Goal: Find specific page/section: Find specific page/section

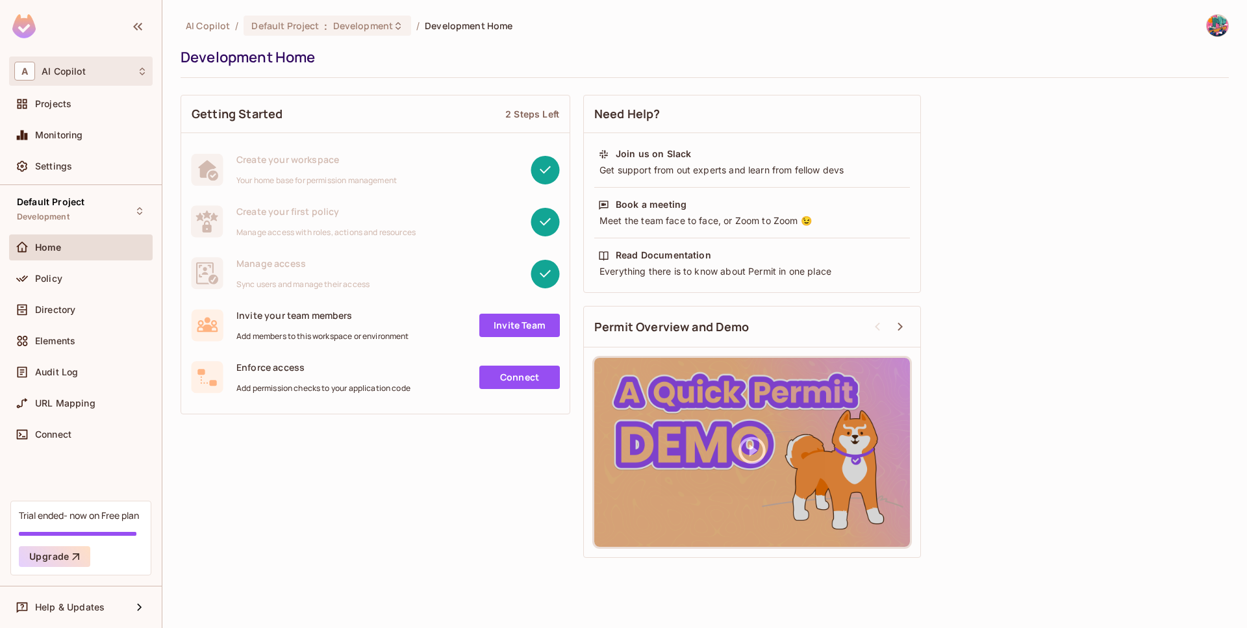
click at [81, 62] on div "A AI Copilot" at bounding box center [81, 70] width 144 height 29
click at [81, 62] on div at bounding box center [623, 314] width 1247 height 628
click at [61, 111] on div "Projects" at bounding box center [80, 104] width 133 height 16
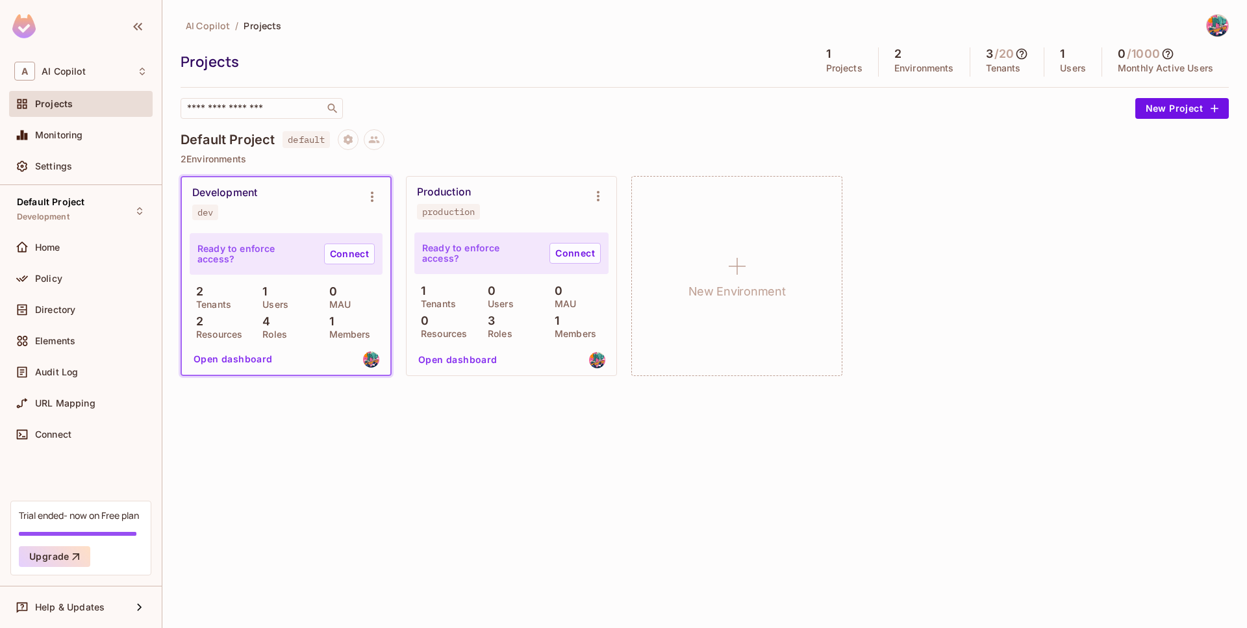
click at [423, 208] on div "production" at bounding box center [448, 211] width 53 height 10
click at [278, 208] on div "Development dev" at bounding box center [275, 203] width 167 height 34
click at [378, 179] on div "Development dev" at bounding box center [286, 203] width 208 height 52
click at [370, 204] on icon "Environment settings" at bounding box center [372, 197] width 16 height 16
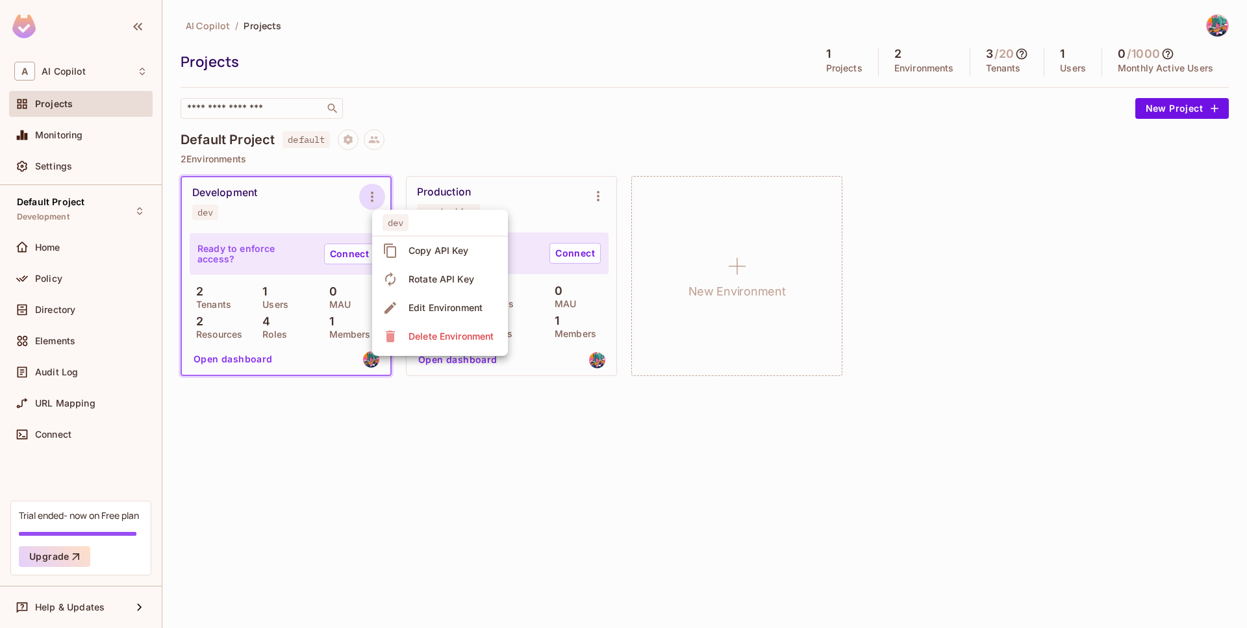
click at [410, 445] on div at bounding box center [623, 314] width 1247 height 628
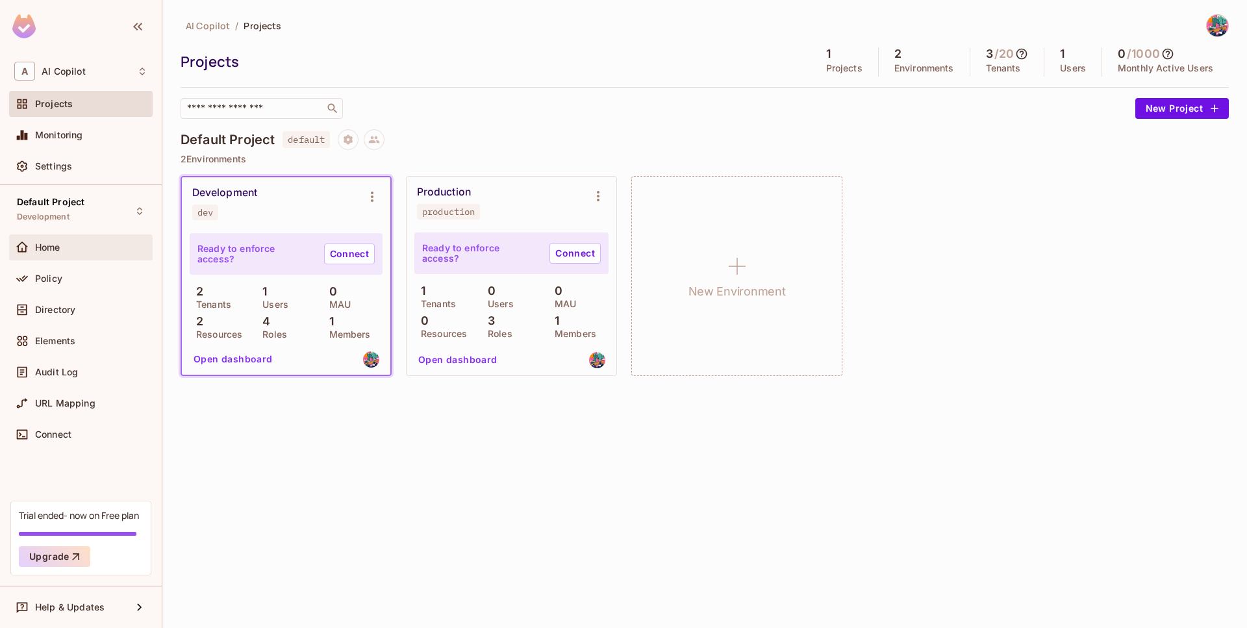
click at [53, 235] on div "Home" at bounding box center [81, 247] width 144 height 26
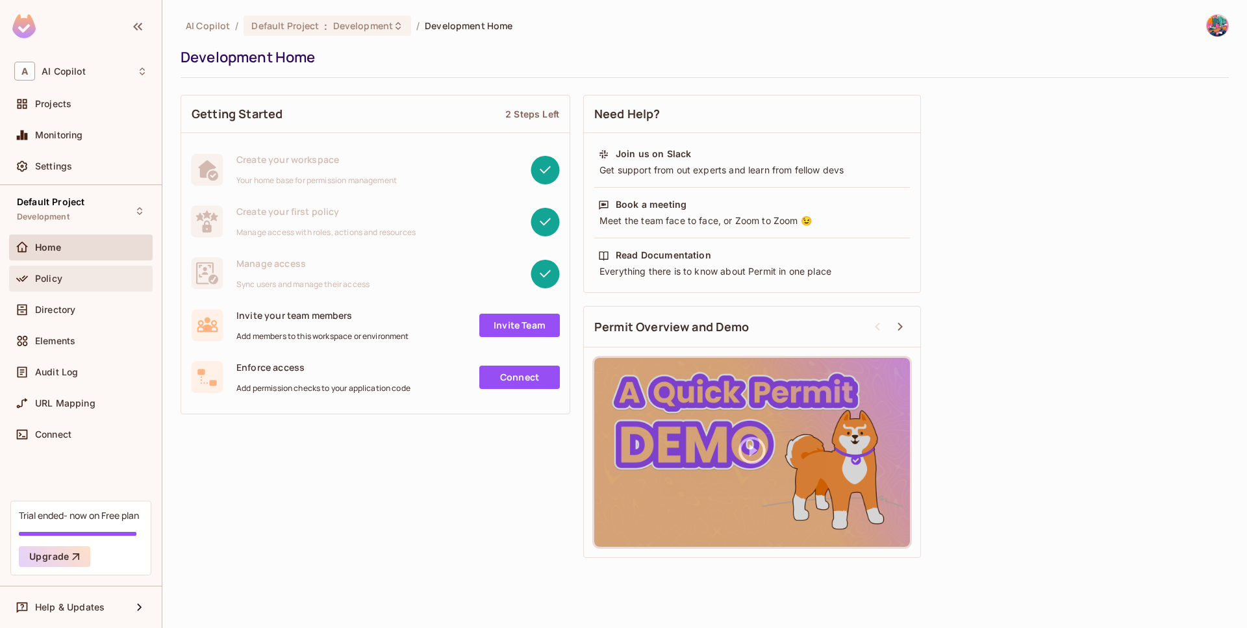
click at [53, 266] on div "Policy" at bounding box center [81, 279] width 144 height 26
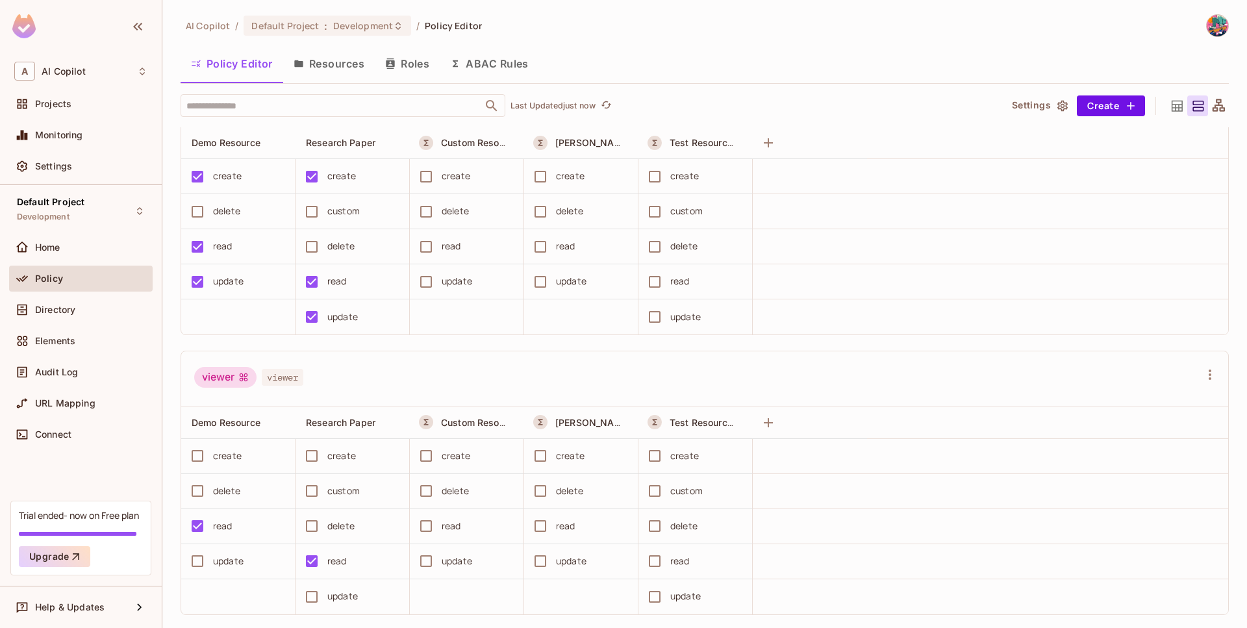
scroll to position [96, 0]
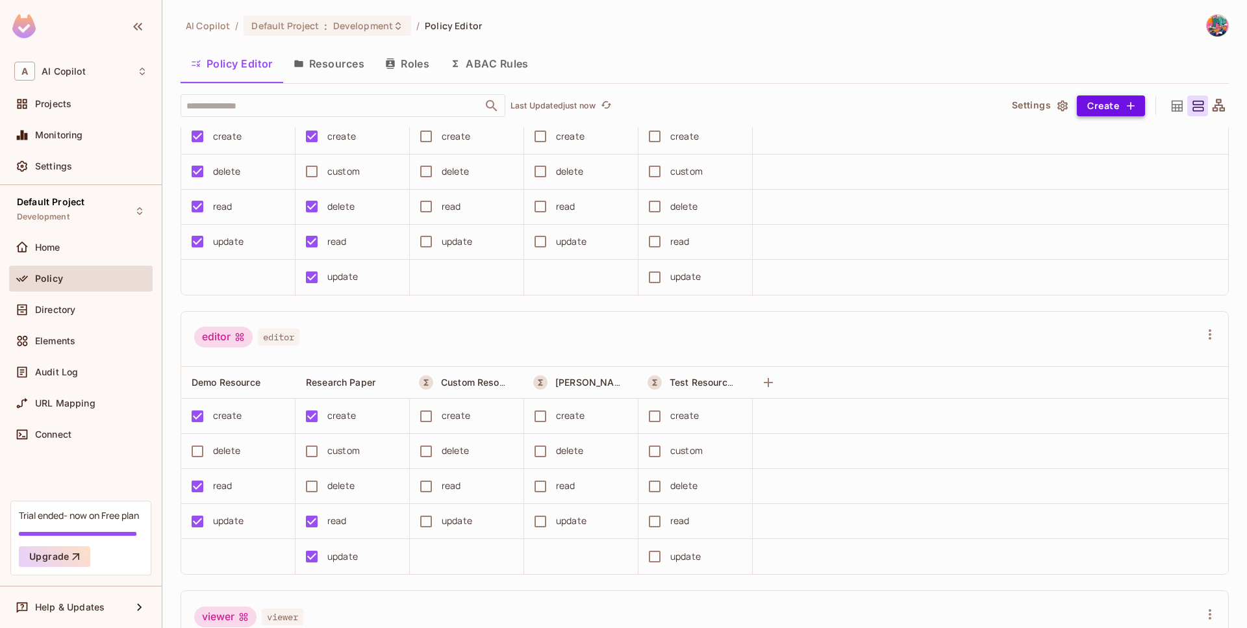
click at [1122, 112] on button "Create" at bounding box center [1111, 105] width 68 height 21
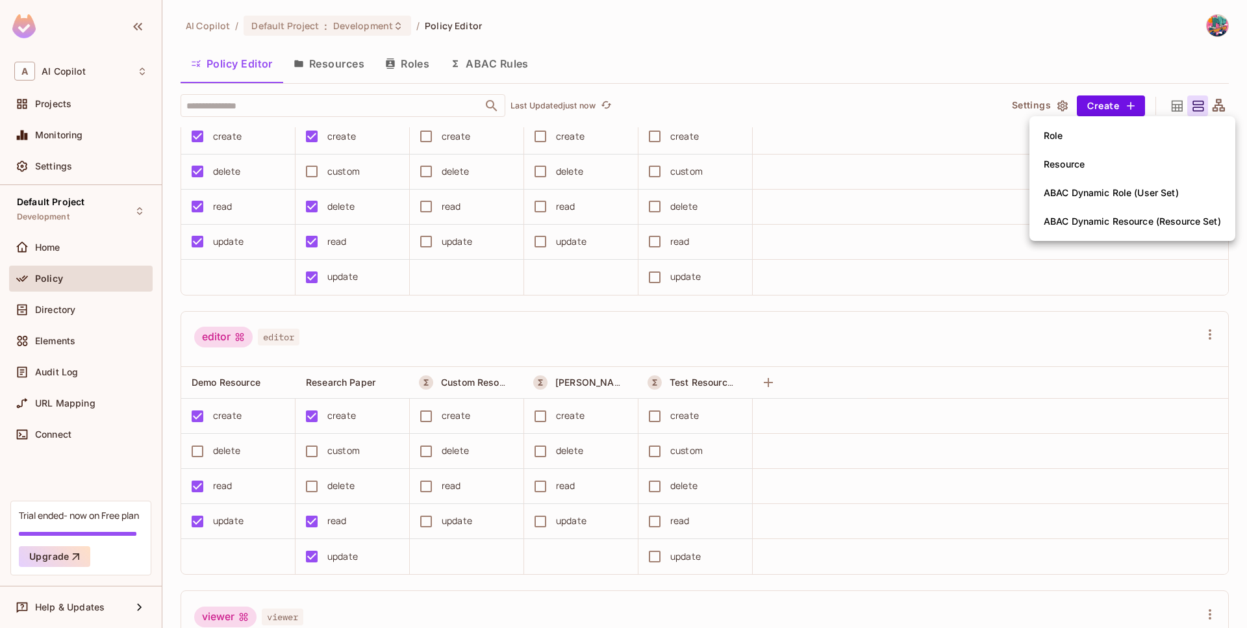
click at [898, 59] on div at bounding box center [623, 314] width 1247 height 628
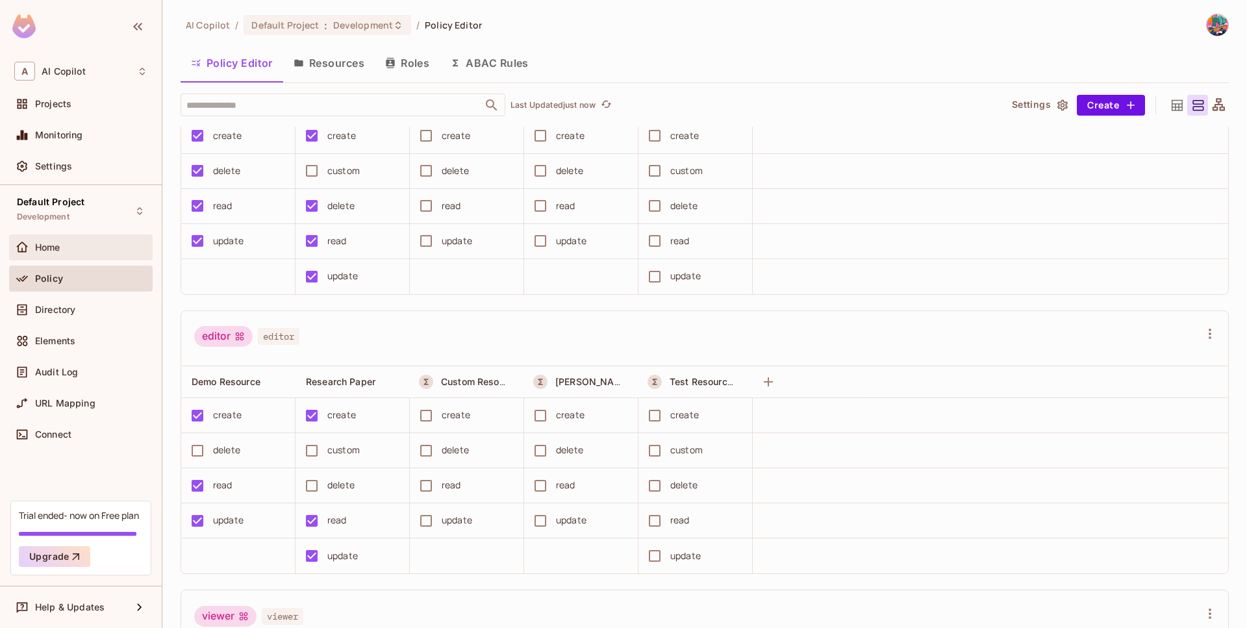
click at [110, 256] on div "Home" at bounding box center [81, 247] width 144 height 26
